Goal: Information Seeking & Learning: Learn about a topic

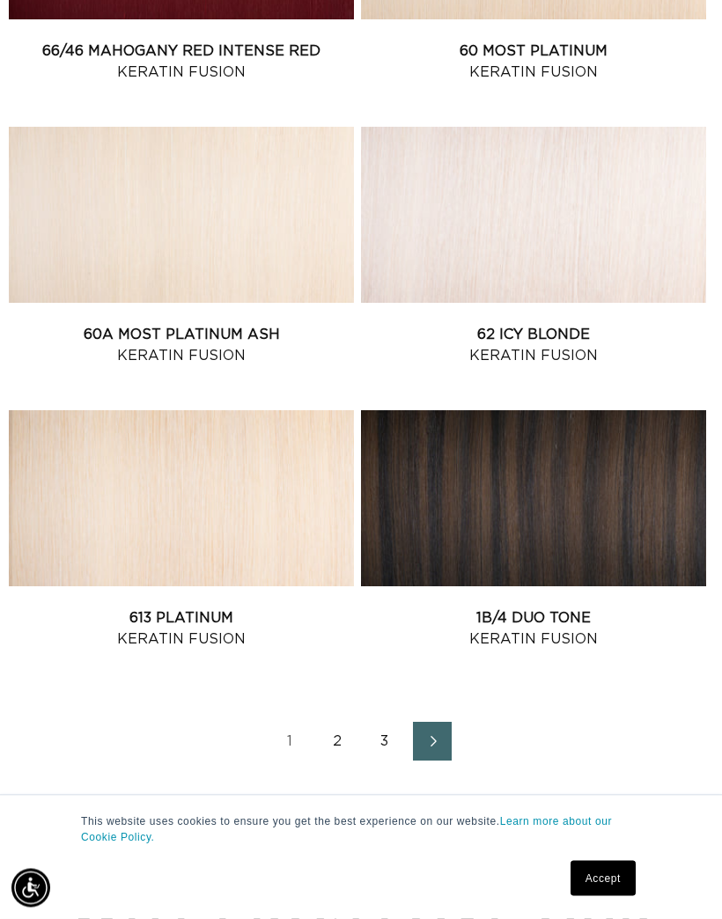
scroll to position [2673, 0]
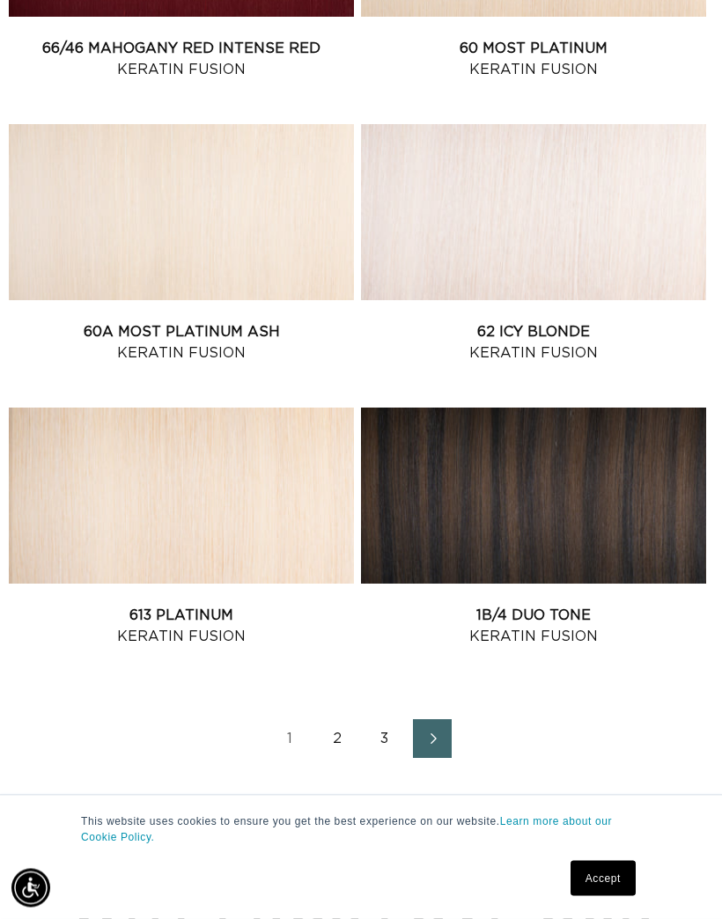
click at [610, 606] on link "1B/4 Duo Tone Keratin Fusion" at bounding box center [533, 627] width 345 height 42
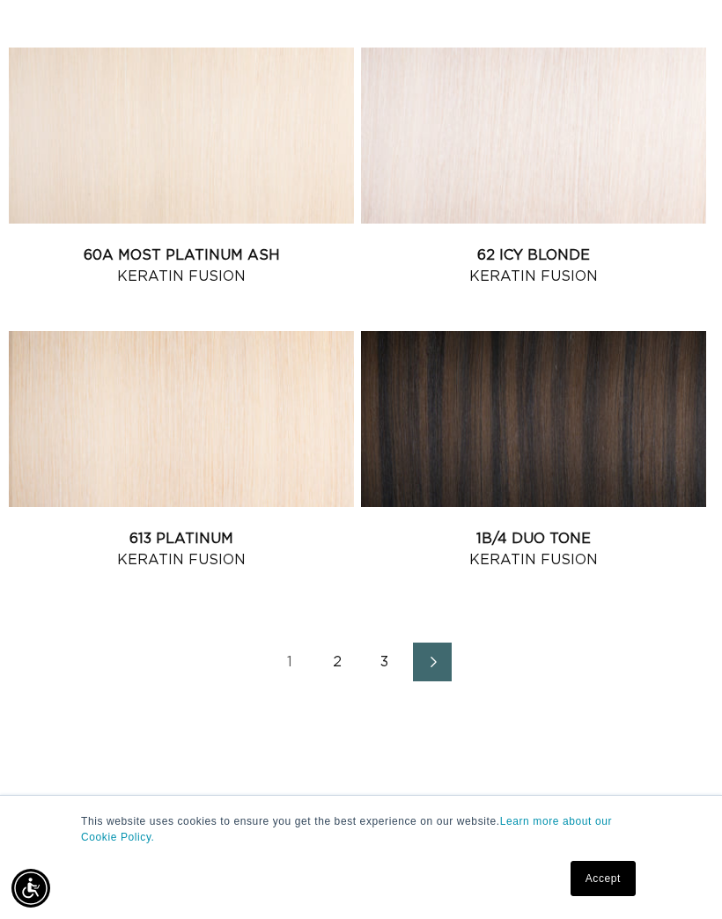
scroll to position [0, 0]
click at [333, 655] on link "2" at bounding box center [337, 662] width 39 height 39
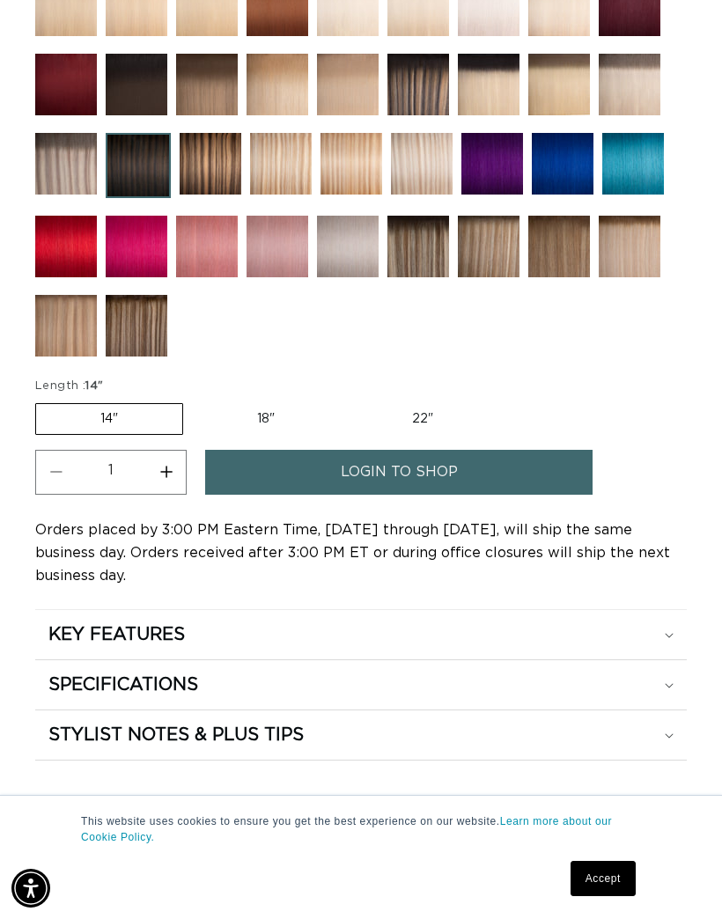
scroll to position [0, 629]
click at [671, 646] on div "KEY FEATURES" at bounding box center [360, 634] width 625 height 23
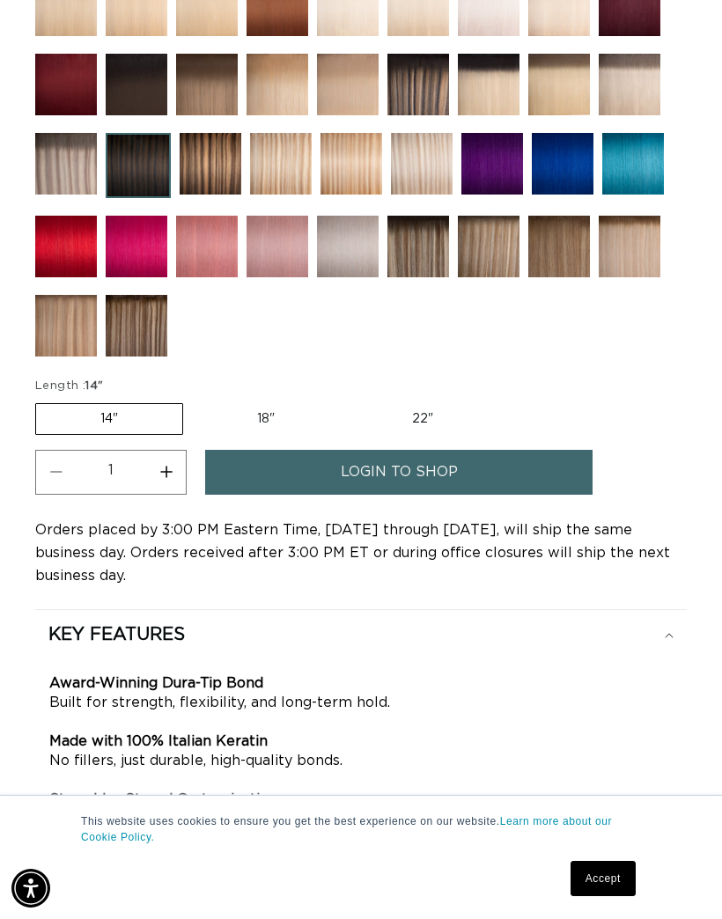
click at [673, 646] on div "KEY FEATURES" at bounding box center [360, 634] width 625 height 23
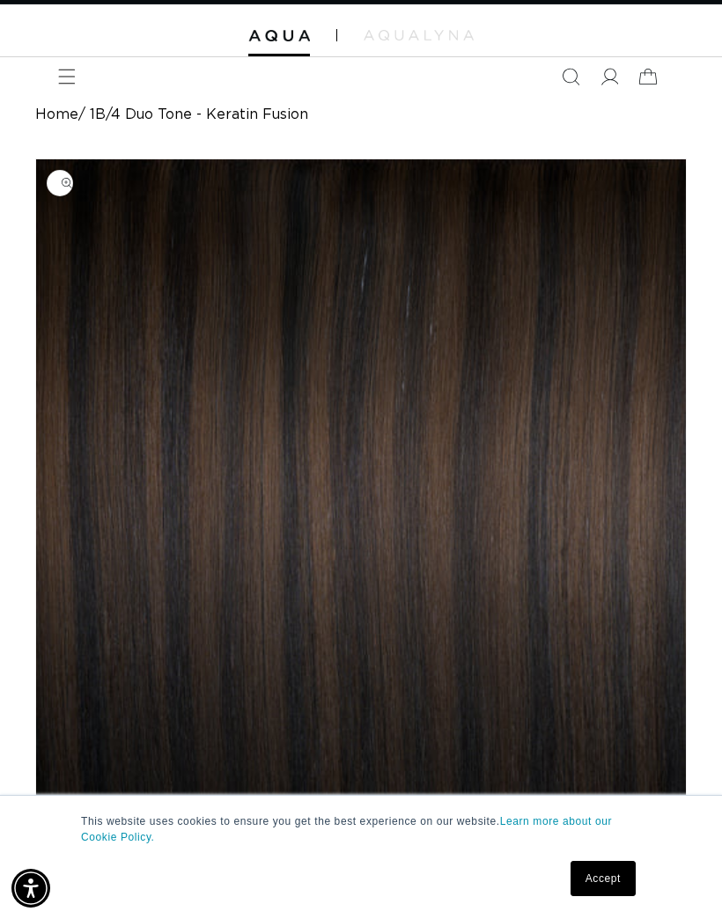
scroll to position [0, 0]
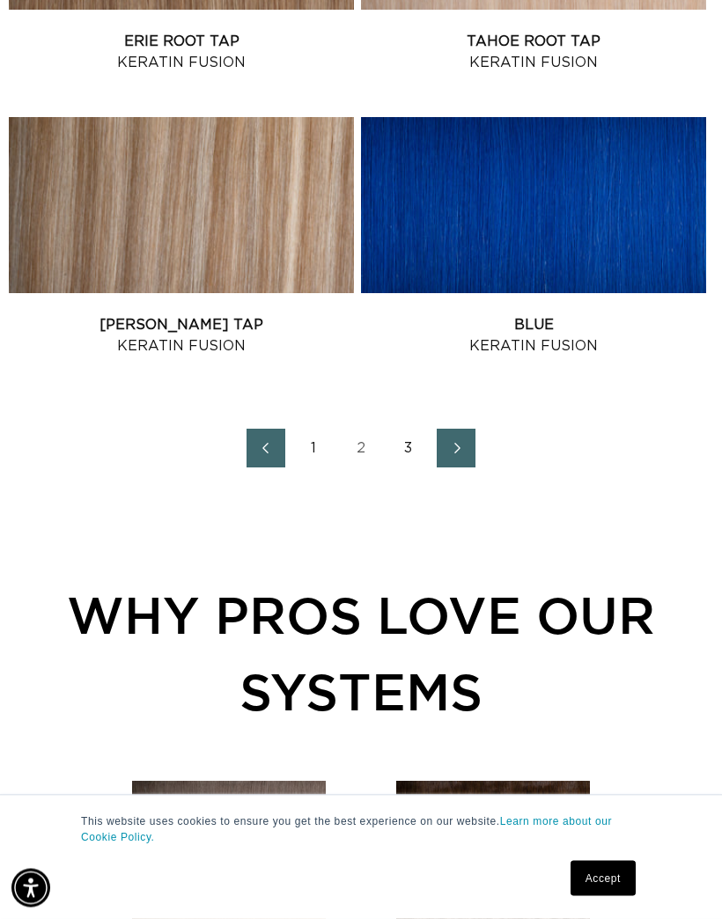
scroll to position [2966, 0]
click at [453, 438] on span "Next page" at bounding box center [456, 448] width 11 height 21
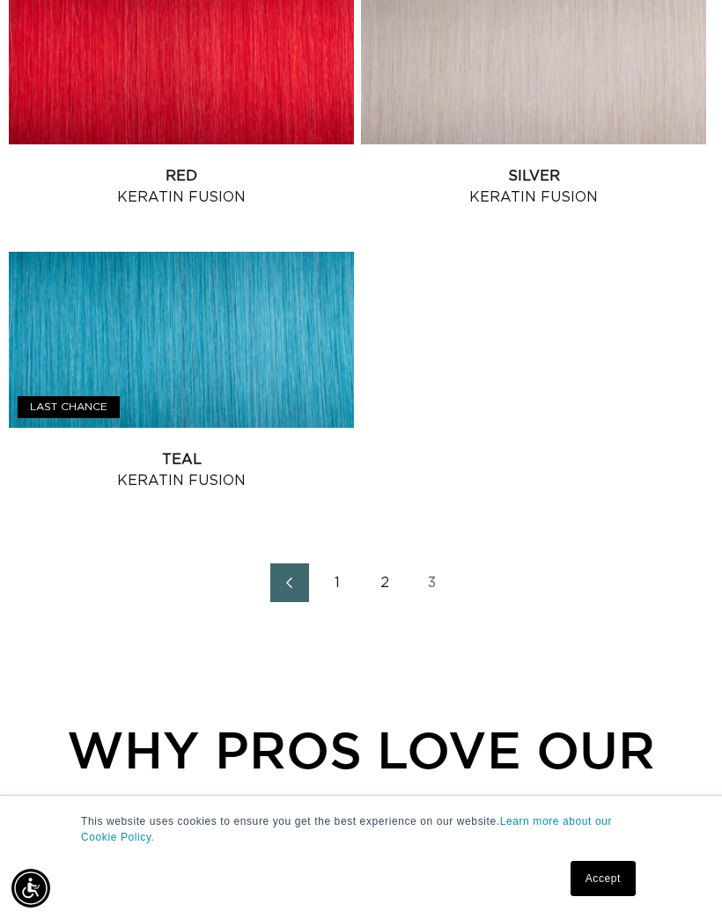
scroll to position [1144, 0]
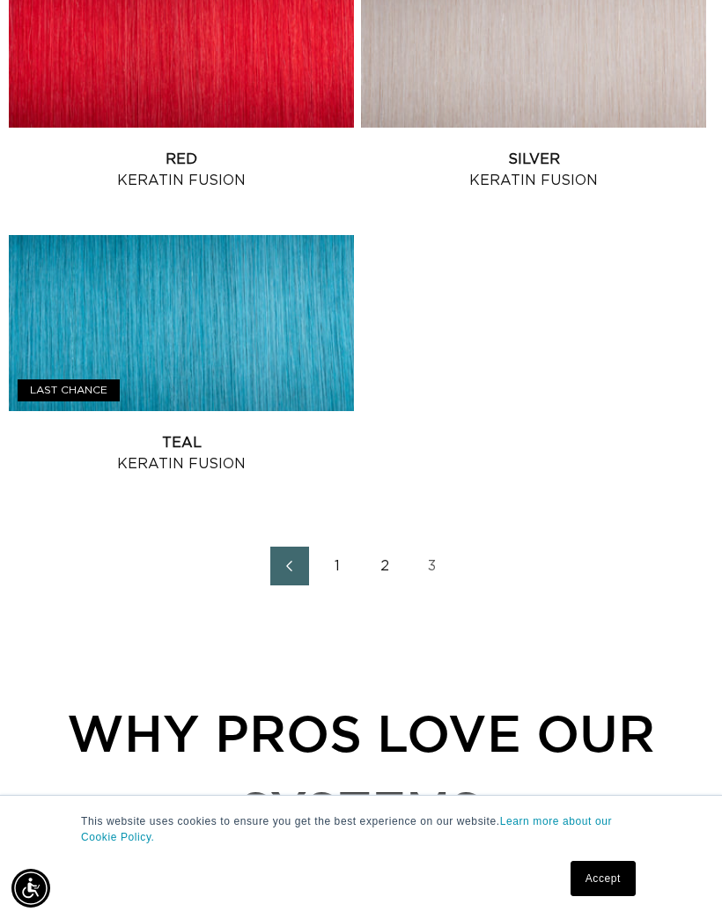
click at [324, 563] on link "1" at bounding box center [337, 566] width 39 height 39
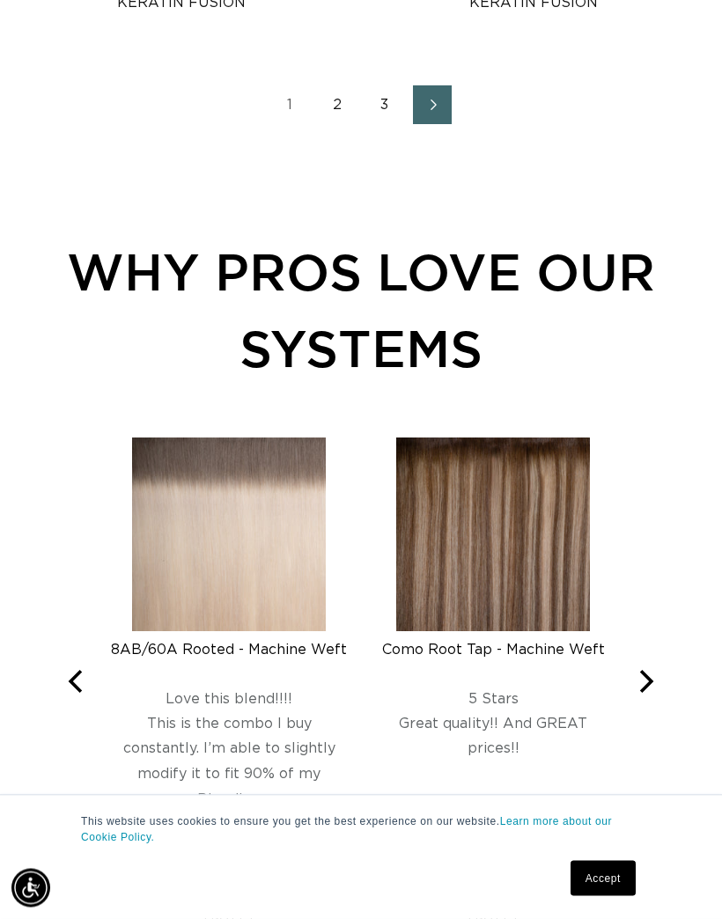
scroll to position [3307, 0]
click at [495, 533] on img at bounding box center [493, 535] width 194 height 194
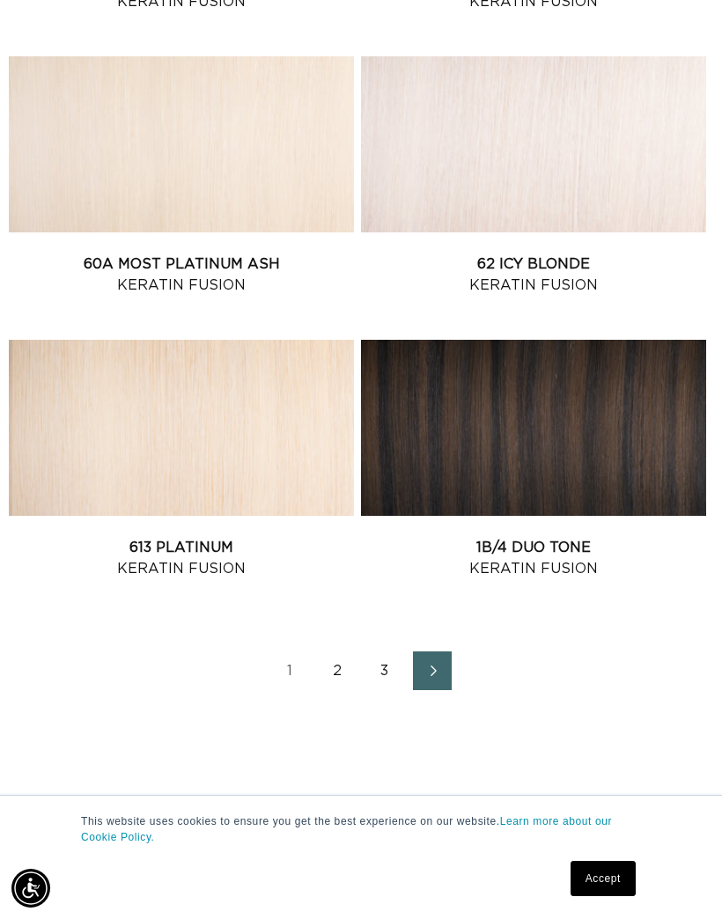
scroll to position [0, 1257]
click at [624, 537] on link "1B/4 Duo Tone Keratin Fusion" at bounding box center [533, 558] width 345 height 42
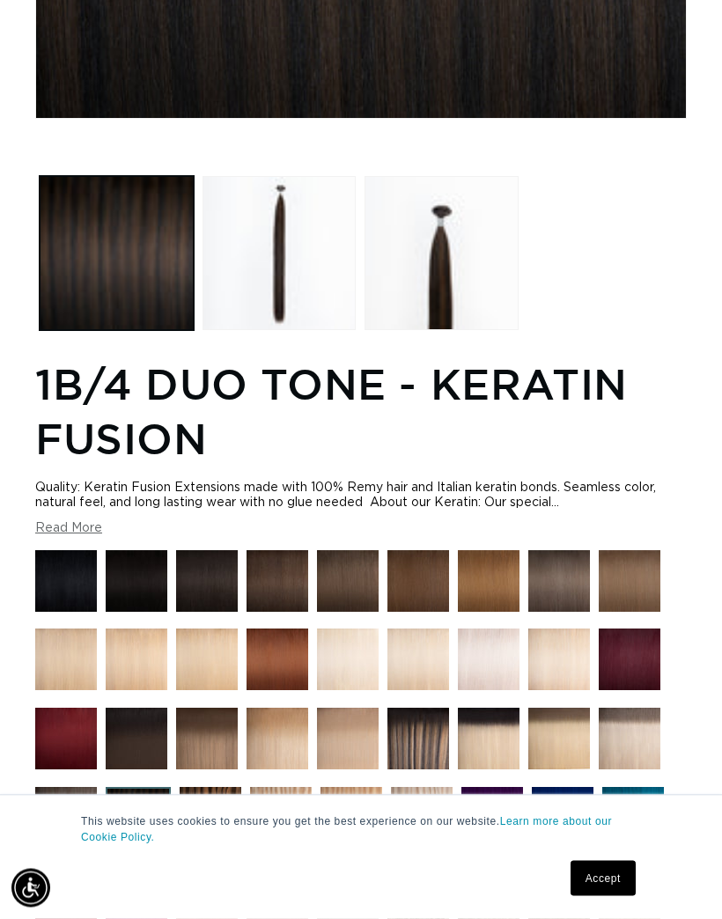
scroll to position [730, 0]
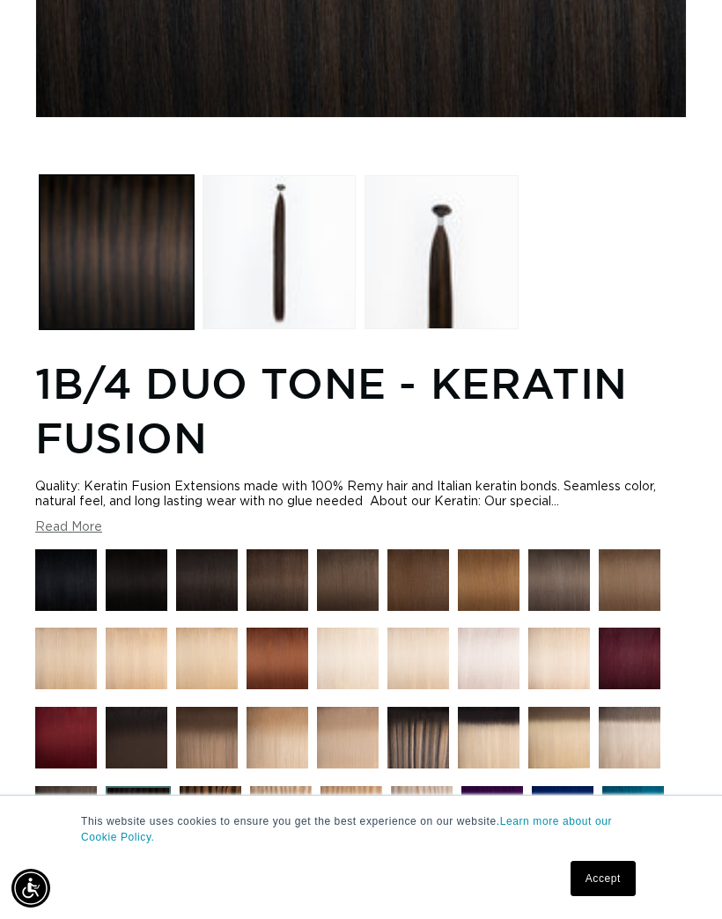
click at [64, 529] on button "Read More" at bounding box center [68, 527] width 67 height 15
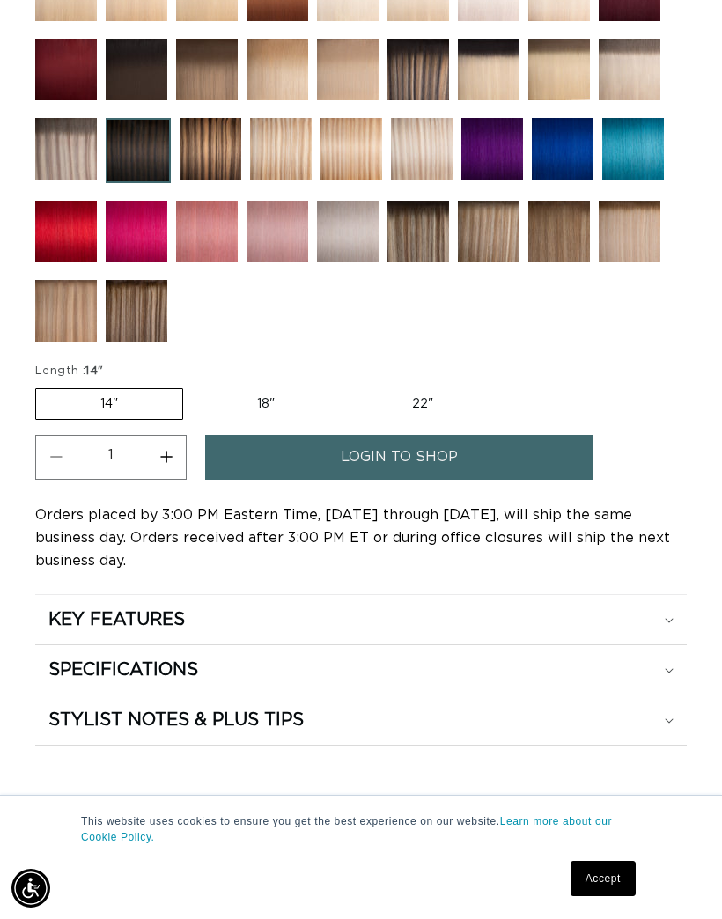
scroll to position [0, 0]
click at [666, 620] on div "KEY FEATURES" at bounding box center [360, 619] width 625 height 23
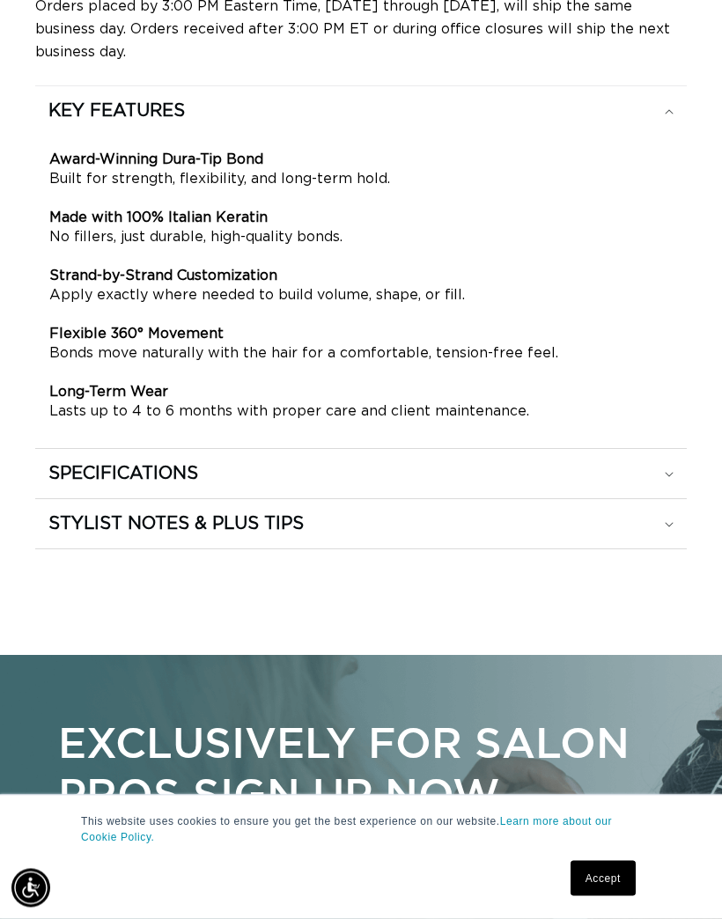
scroll to position [2177, 0]
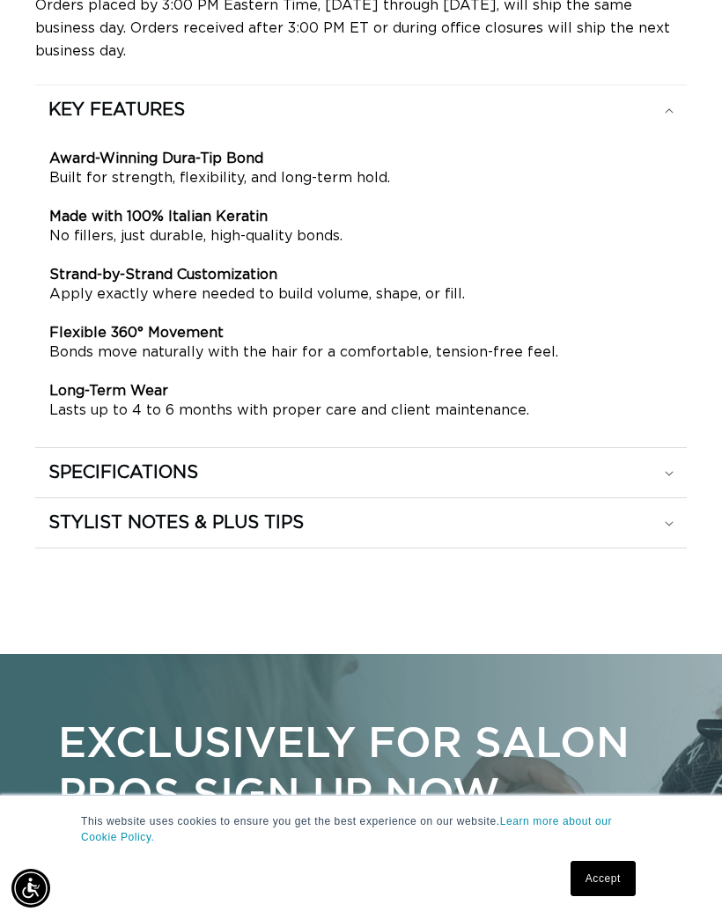
click at [670, 476] on icon at bounding box center [669, 473] width 9 height 5
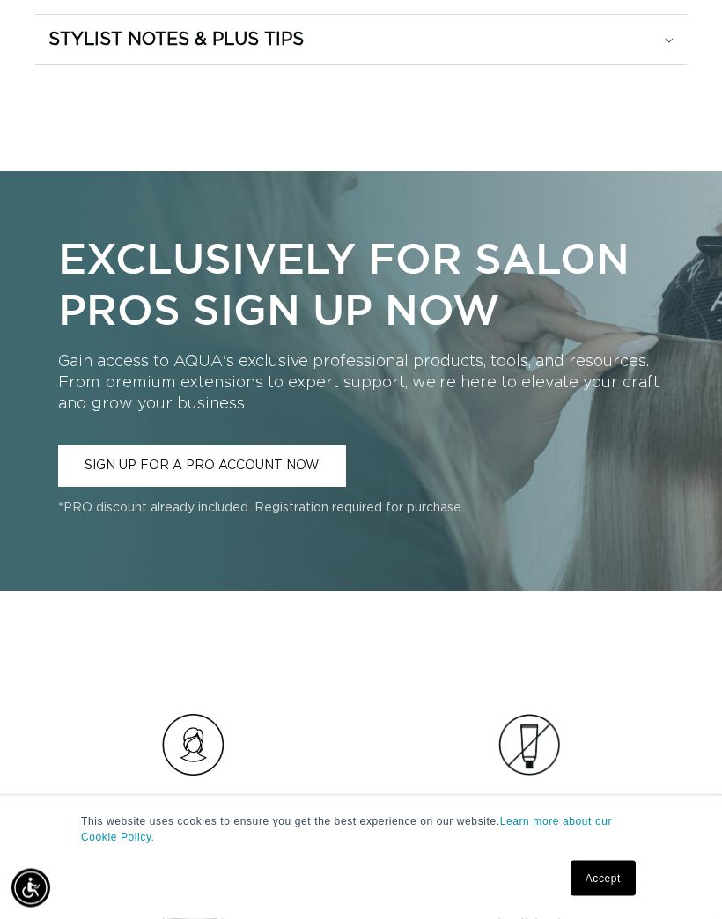
scroll to position [2913, 0]
